Goal: Task Accomplishment & Management: Manage account settings

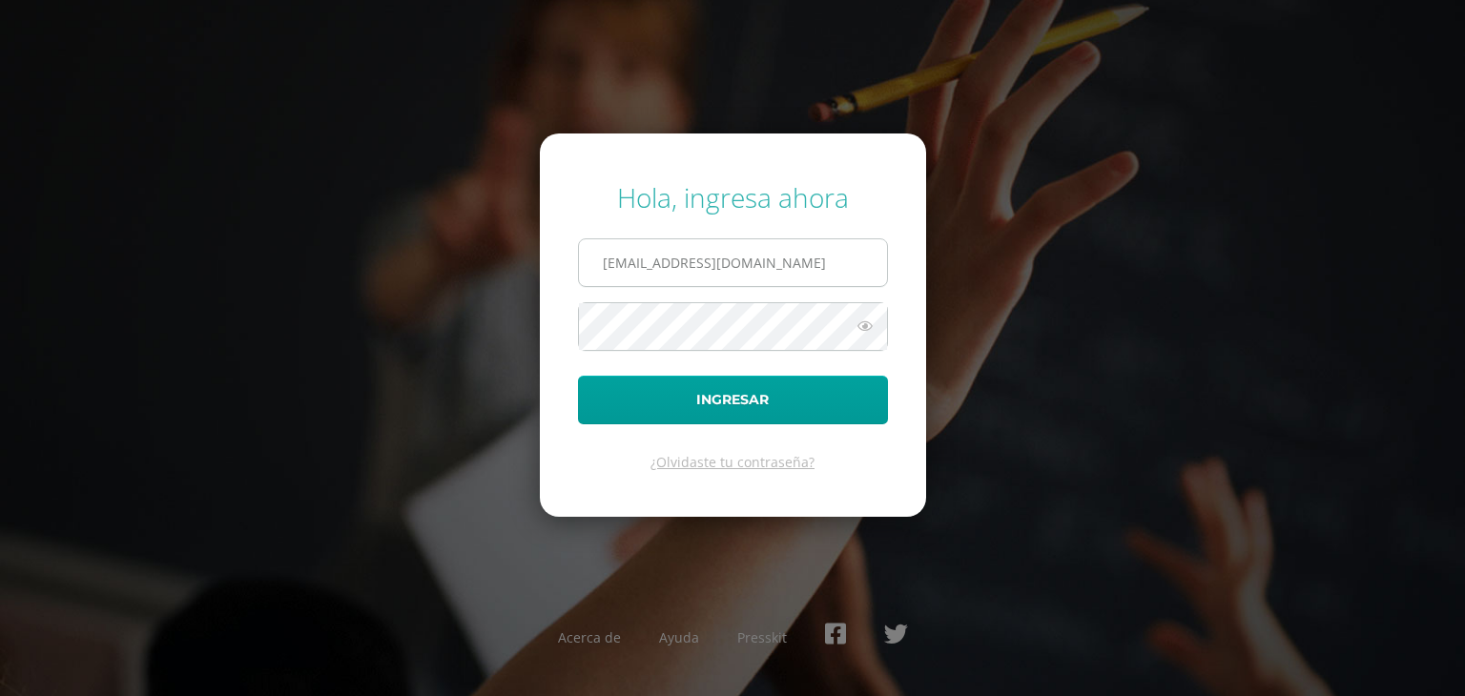
click at [525, 278] on div "Hola, ingresa ahora 21033@lasallechiquimula.edu.gt Ingresar ¿Olvidaste tu contr…" at bounding box center [732, 348] width 1230 height 368
click at [616, 265] on input "21033@lasallechiquimula.edu.gt" at bounding box center [733, 262] width 308 height 47
click at [637, 260] on input "21033@lasallechiquimula.edu.gt" at bounding box center [733, 262] width 308 height 47
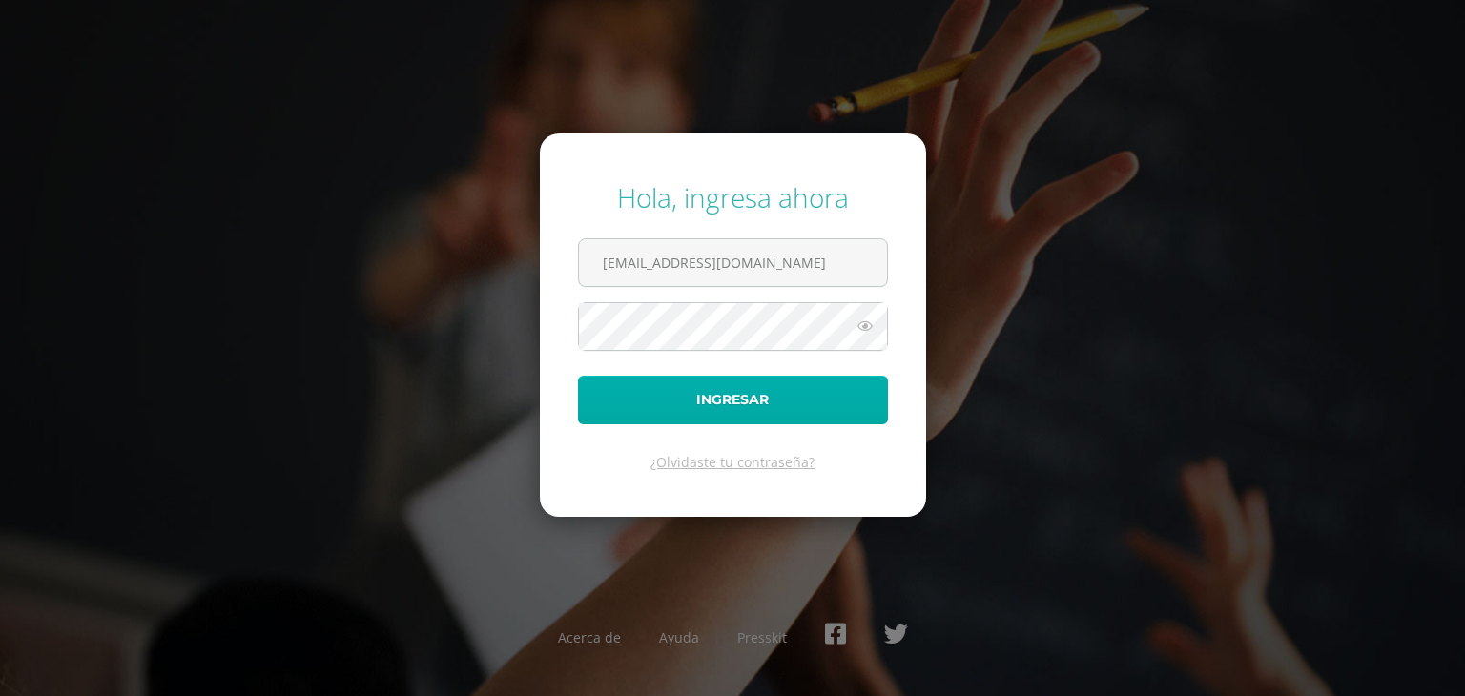
type input "[EMAIL_ADDRESS][DOMAIN_NAME]"
click at [715, 407] on button "Ingresar" at bounding box center [733, 400] width 310 height 49
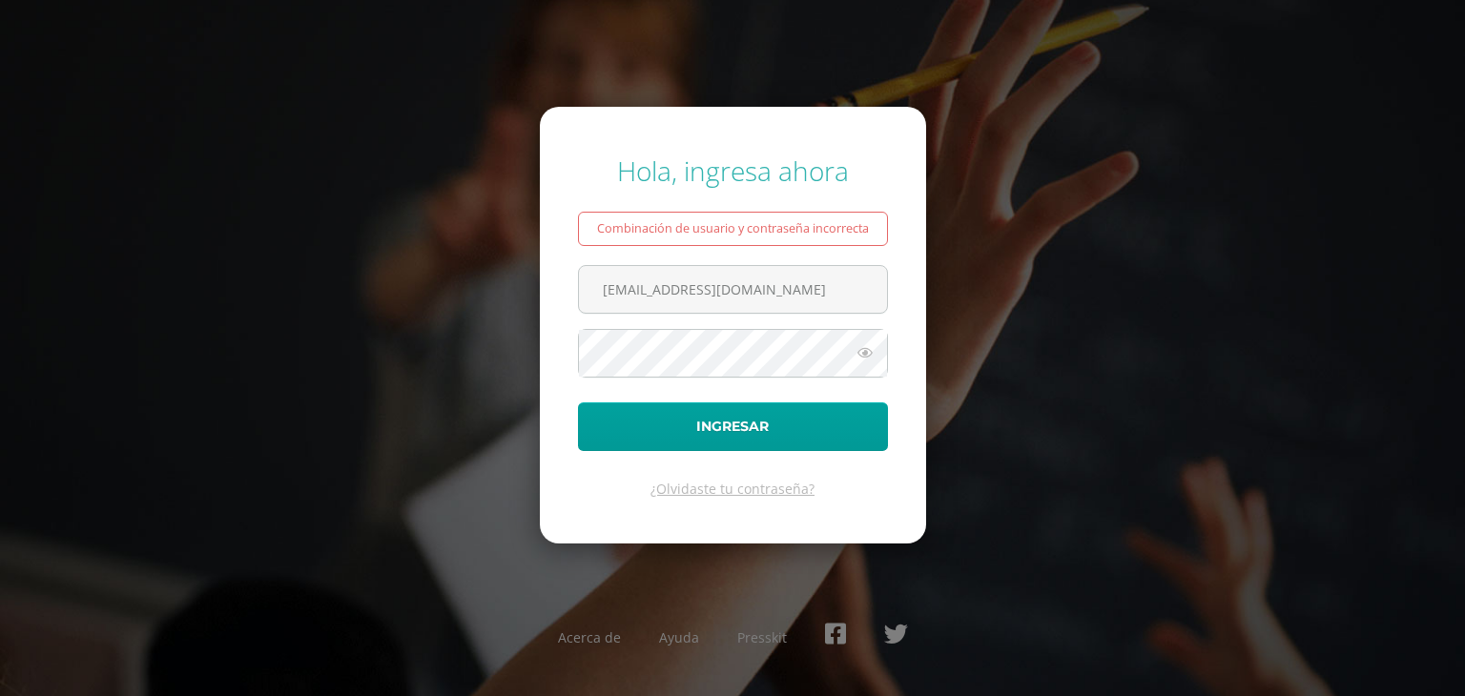
click at [866, 359] on icon at bounding box center [864, 352] width 25 height 23
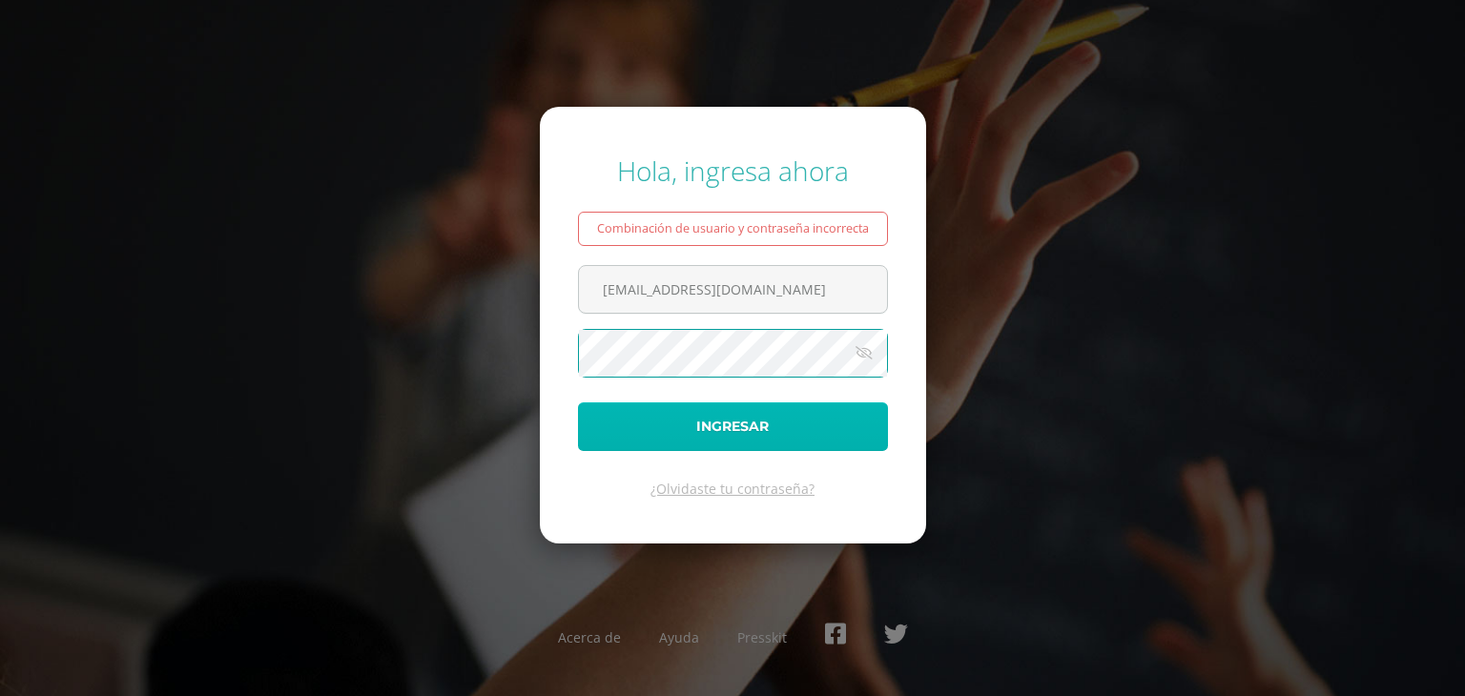
click at [647, 415] on button "Ingresar" at bounding box center [733, 426] width 310 height 49
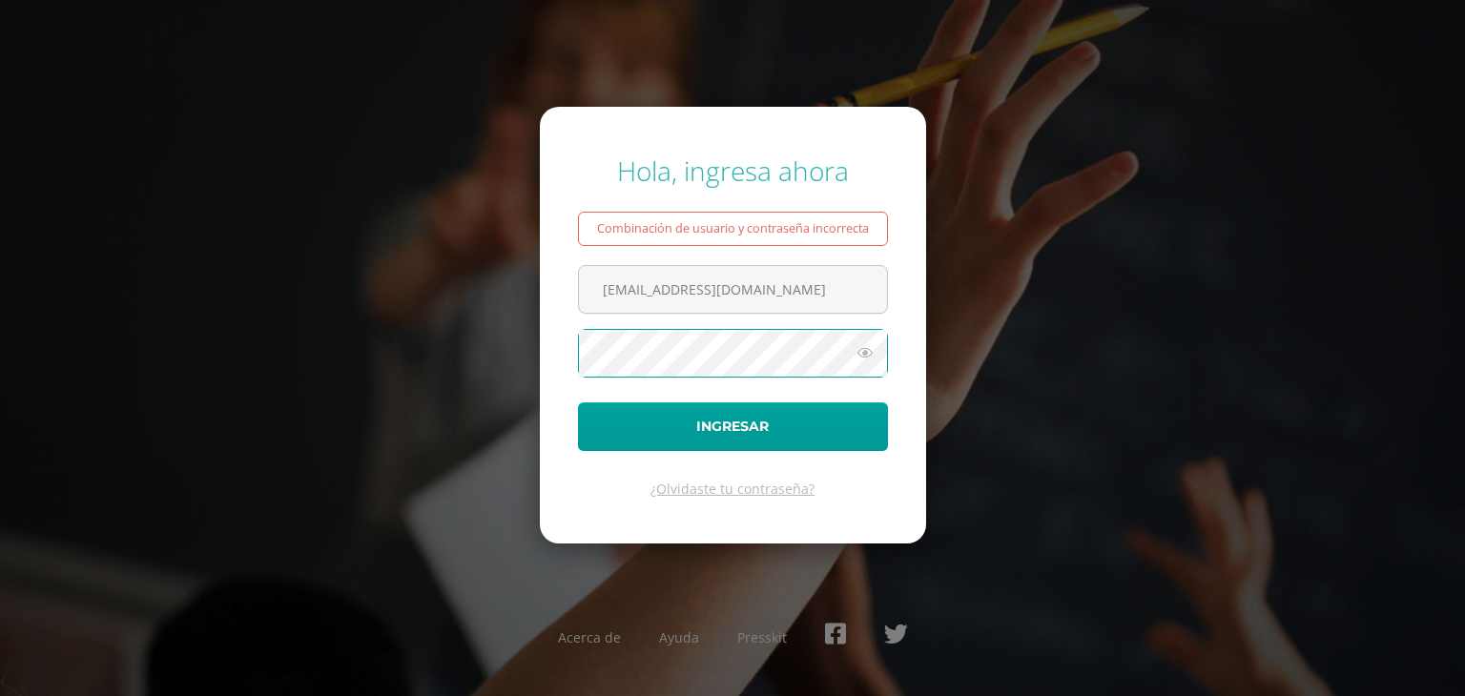
click at [873, 362] on icon at bounding box center [864, 352] width 25 height 23
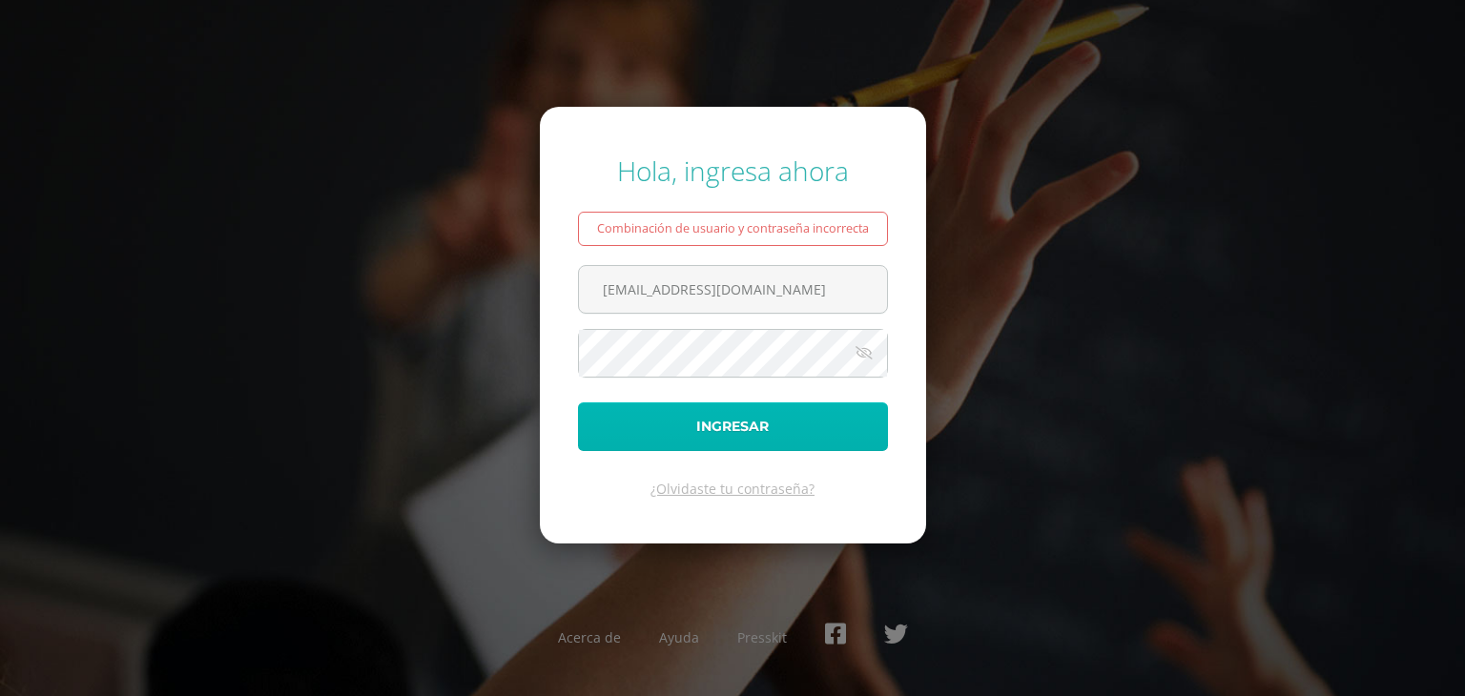
click at [755, 415] on button "Ingresar" at bounding box center [733, 426] width 310 height 49
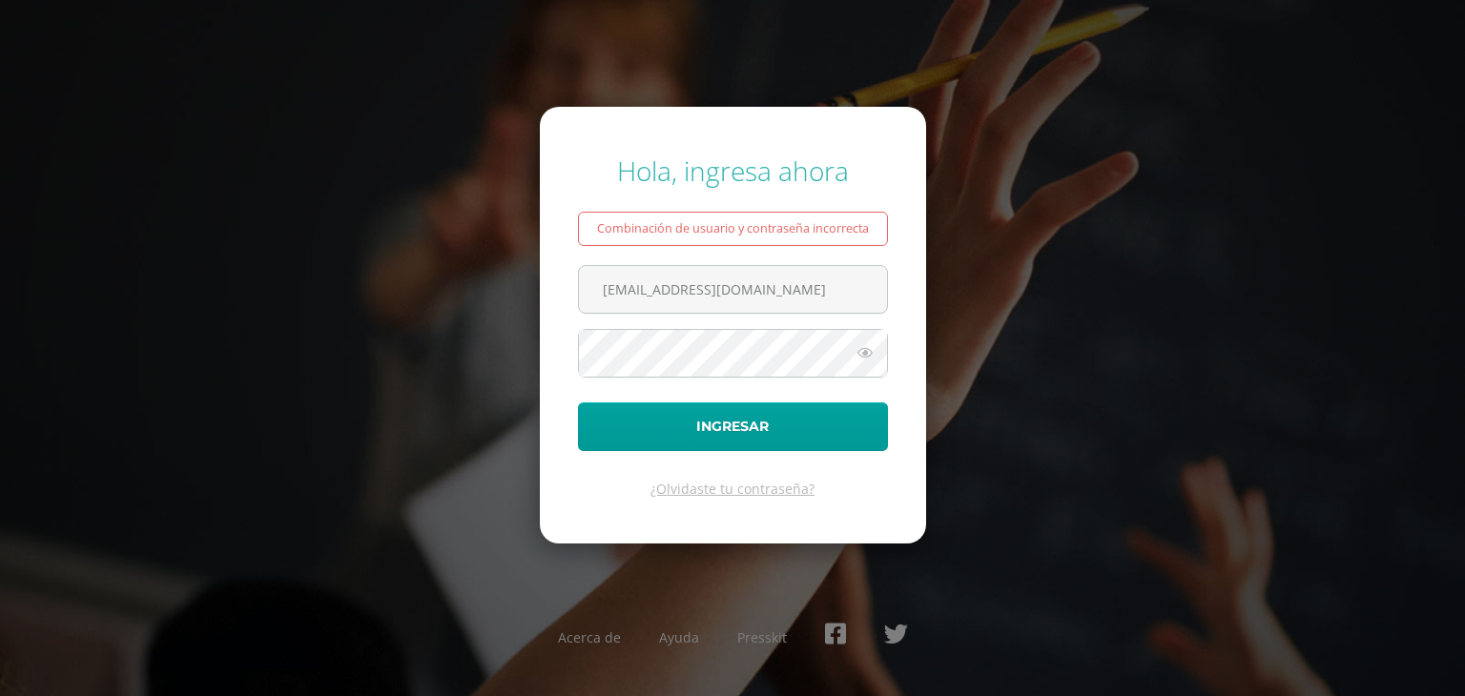
click at [871, 342] on icon at bounding box center [864, 352] width 25 height 23
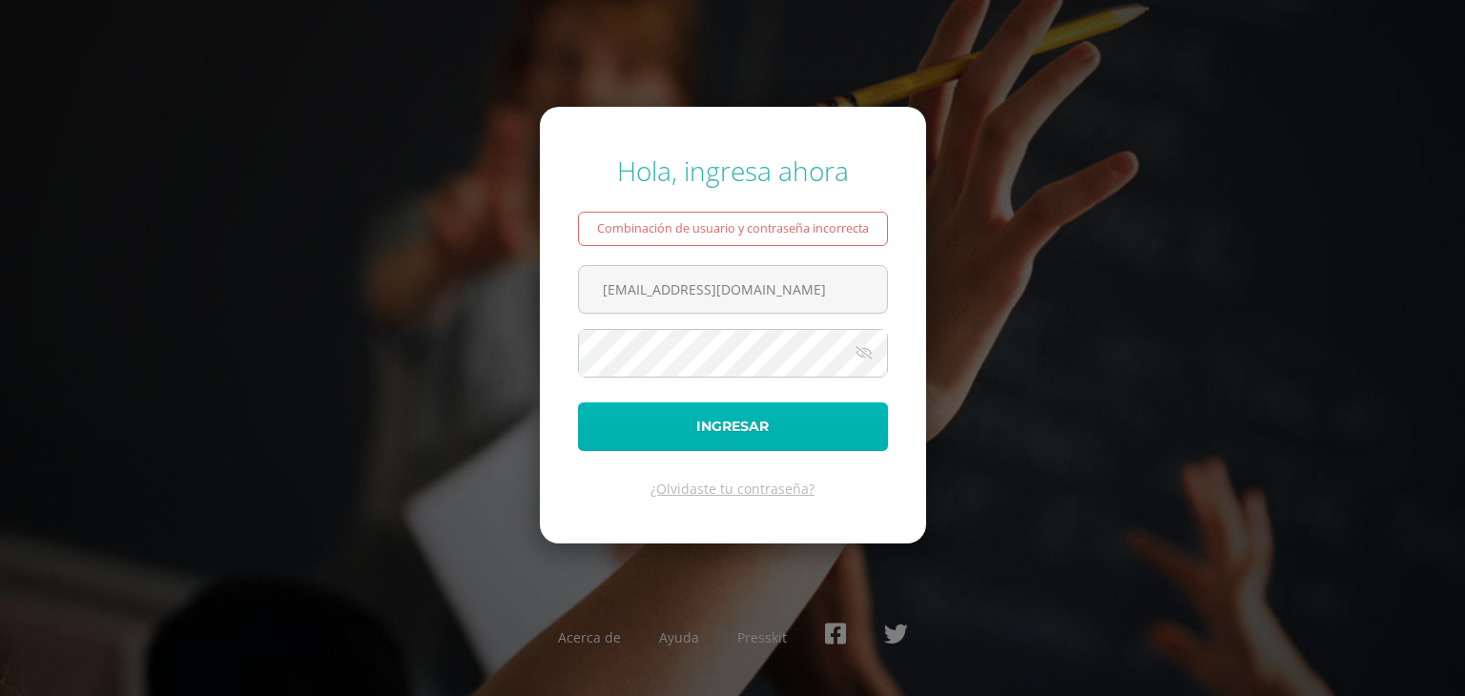
click at [655, 416] on button "Ingresar" at bounding box center [733, 426] width 310 height 49
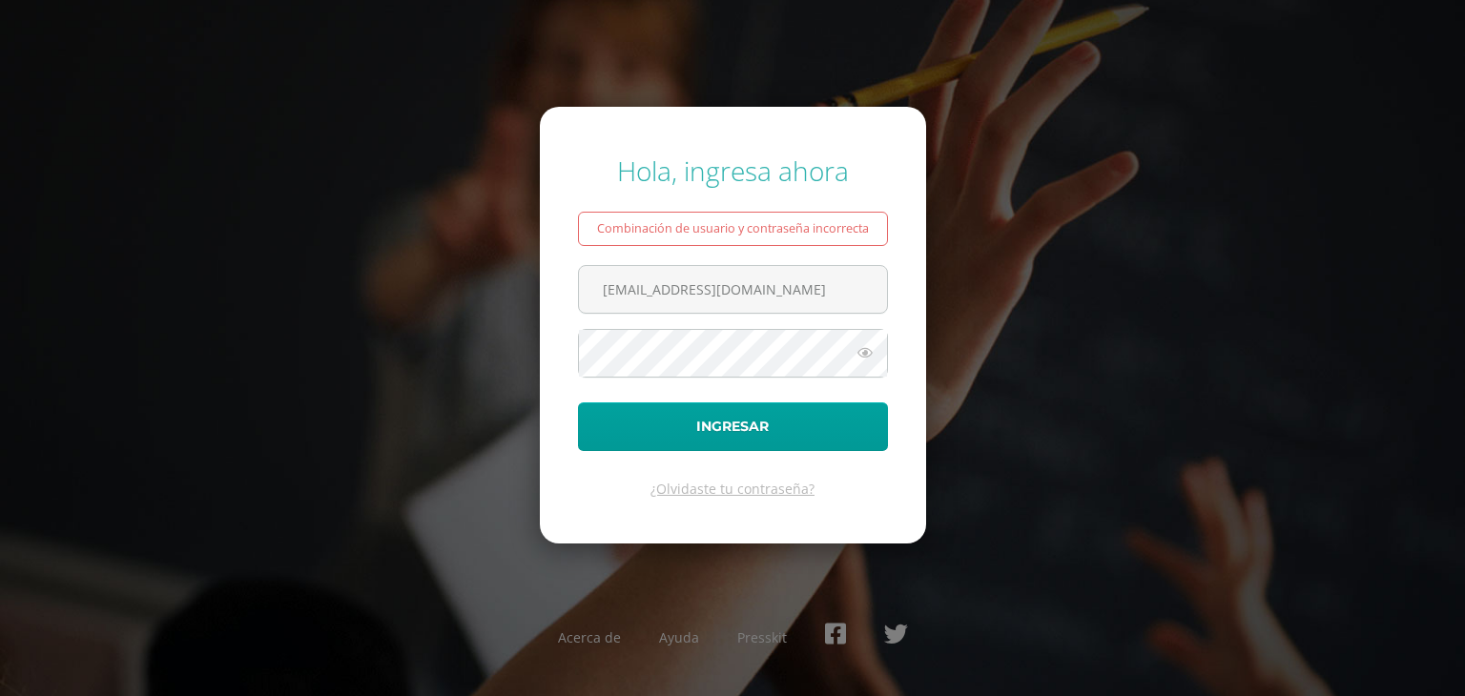
click at [733, 377] on form "Hola, ingresa ahora Combinación de usuario y contraseña incorrecta 21035@lasall…" at bounding box center [733, 325] width 386 height 437
click at [871, 347] on icon at bounding box center [864, 352] width 25 height 23
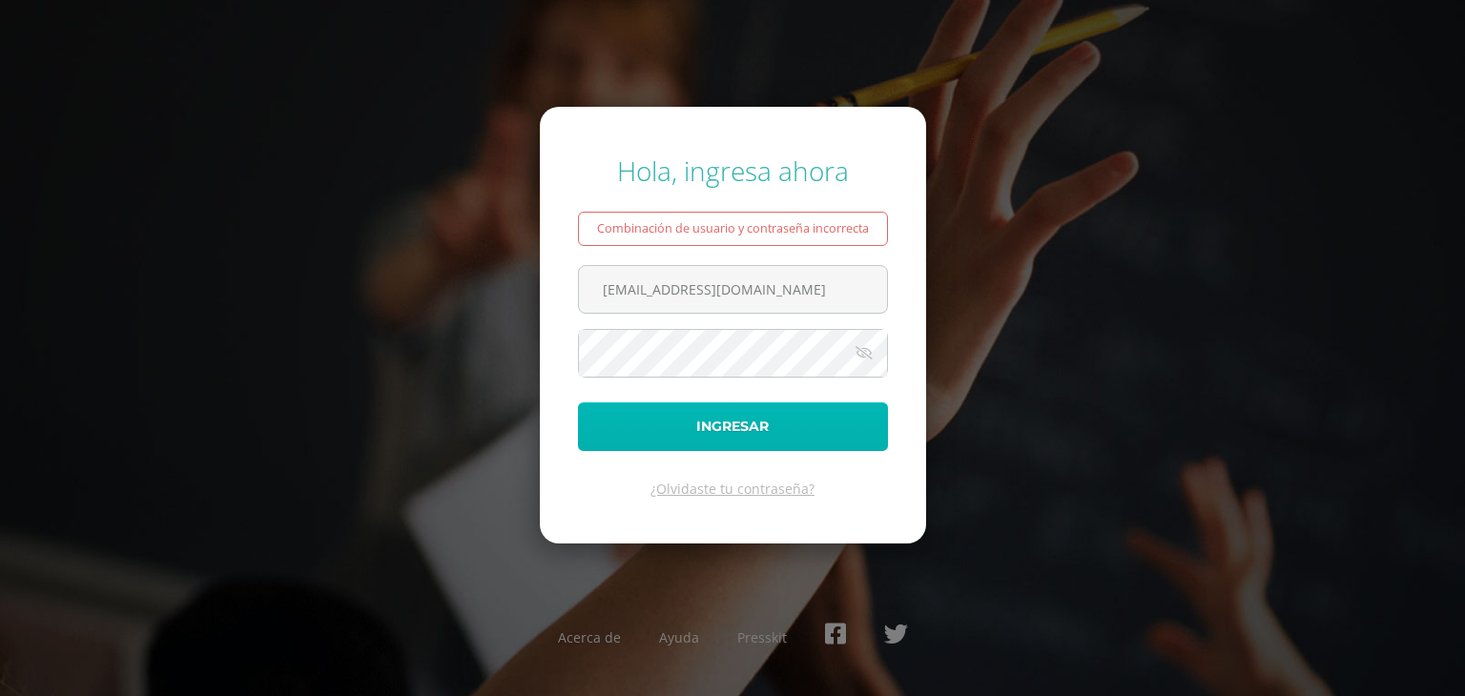
click at [755, 426] on button "Ingresar" at bounding box center [733, 426] width 310 height 49
